Goal: Task Accomplishment & Management: Manage account settings

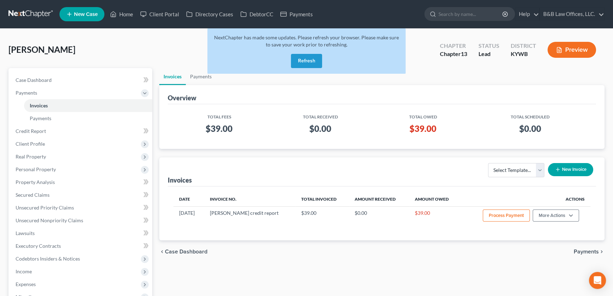
click at [310, 61] on button "Refresh" at bounding box center [306, 61] width 31 height 14
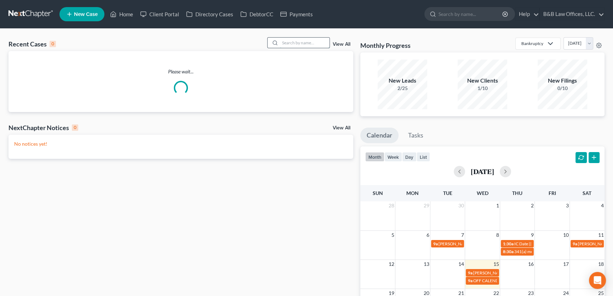
click at [292, 44] on input "search" at bounding box center [305, 43] width 50 height 10
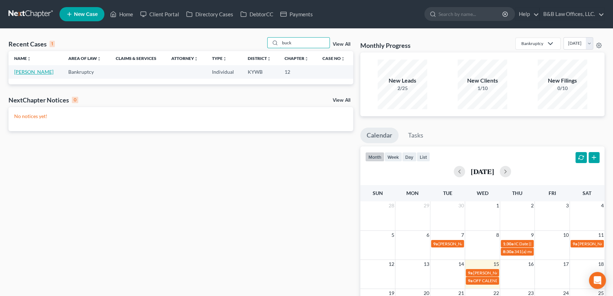
type input "buck"
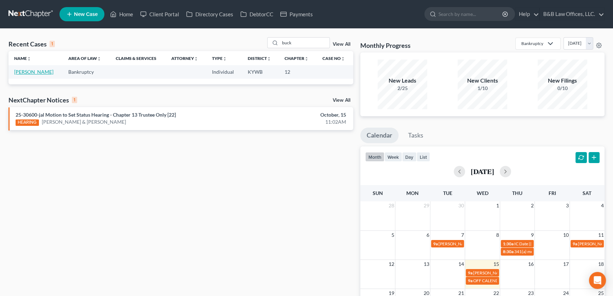
click at [37, 72] on link "[PERSON_NAME]" at bounding box center [33, 72] width 39 height 6
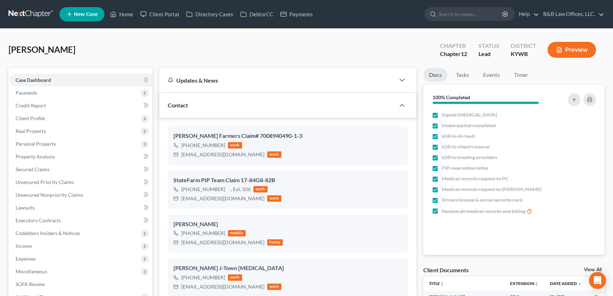
scroll to position [5707, 0]
drag, startPoint x: 591, startPoint y: 269, endPoint x: 538, endPoint y: 251, distance: 55.9
click at [591, 269] on link "View All" at bounding box center [593, 269] width 18 height 5
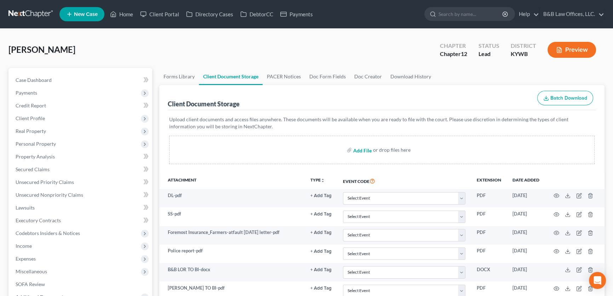
click at [366, 149] on input "file" at bounding box center [361, 149] width 17 height 13
type input "C:\fakepath\Foremost [DATE] letter.pdf"
click at [41, 79] on span "Case Dashboard" at bounding box center [34, 80] width 36 height 6
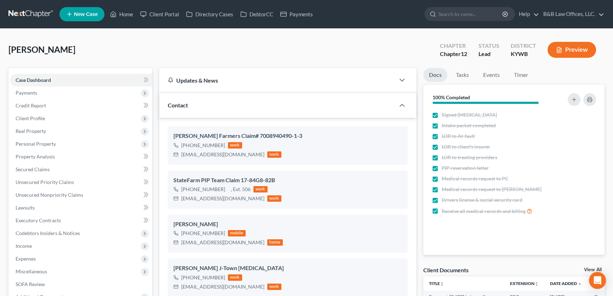
scroll to position [5707, 0]
